Goal: Obtain resource: Obtain resource

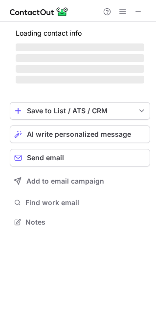
scroll to position [259, 156]
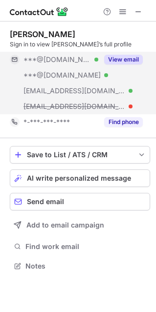
click at [121, 53] on div "View email" at bounding box center [120, 60] width 44 height 16
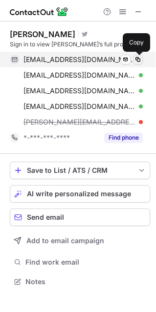
click at [139, 60] on span at bounding box center [138, 60] width 8 height 8
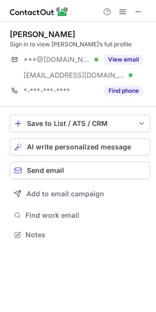
scroll to position [227, 156]
click at [112, 60] on button "View email" at bounding box center [123, 60] width 39 height 10
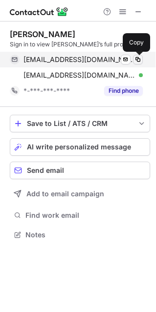
click at [135, 58] on span at bounding box center [138, 60] width 8 height 8
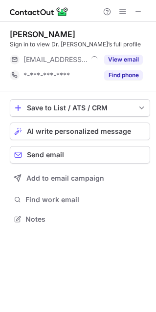
scroll to position [5, 5]
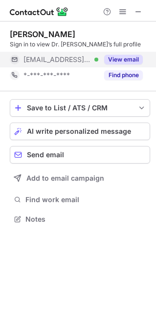
click at [112, 60] on button "View email" at bounding box center [123, 60] width 39 height 10
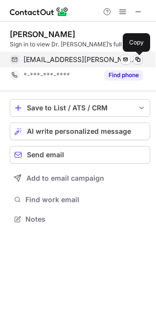
click at [138, 59] on span at bounding box center [138, 60] width 8 height 8
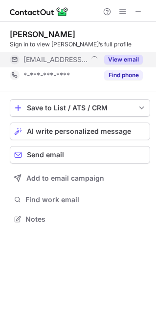
scroll to position [5, 5]
click at [117, 62] on button "View email" at bounding box center [123, 60] width 39 height 10
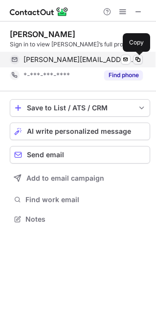
click at [136, 60] on span at bounding box center [138, 60] width 8 height 8
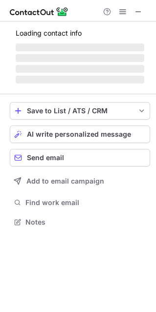
scroll to position [227, 156]
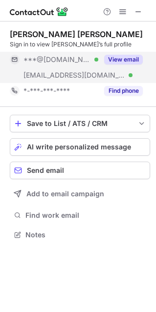
click at [114, 63] on button "View email" at bounding box center [123, 60] width 39 height 10
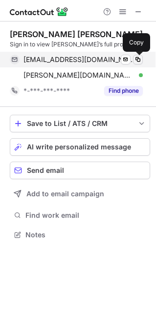
click at [136, 58] on span at bounding box center [138, 60] width 8 height 8
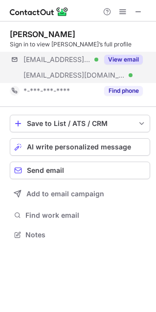
scroll to position [227, 156]
click at [110, 55] on button "View email" at bounding box center [123, 60] width 39 height 10
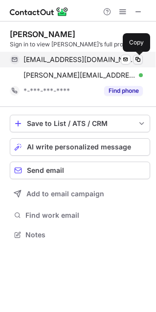
click at [137, 57] on span at bounding box center [138, 60] width 8 height 8
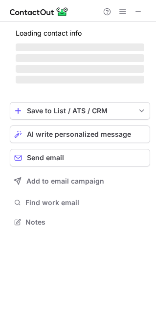
scroll to position [5, 5]
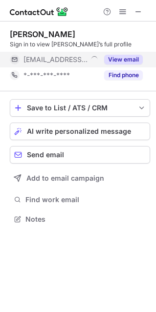
click at [115, 63] on button "View email" at bounding box center [123, 60] width 39 height 10
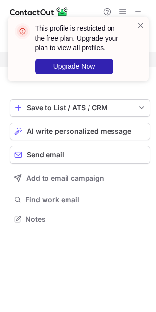
scroll to position [196, 156]
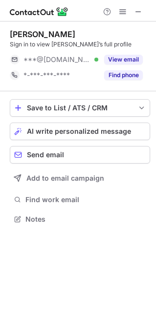
scroll to position [5, 5]
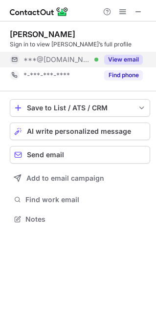
click at [120, 59] on button "View email" at bounding box center [123, 60] width 39 height 10
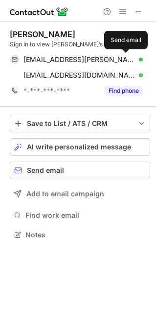
scroll to position [227, 156]
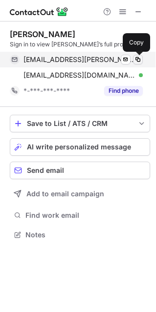
click at [140, 57] on span at bounding box center [138, 60] width 8 height 8
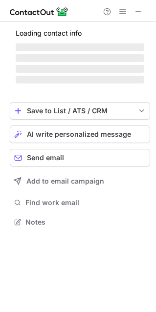
scroll to position [5, 5]
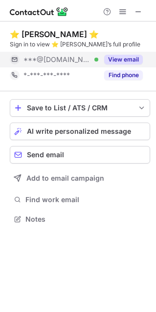
click at [123, 60] on button "View email" at bounding box center [123, 60] width 39 height 10
